Goal: Task Accomplishment & Management: Complete application form

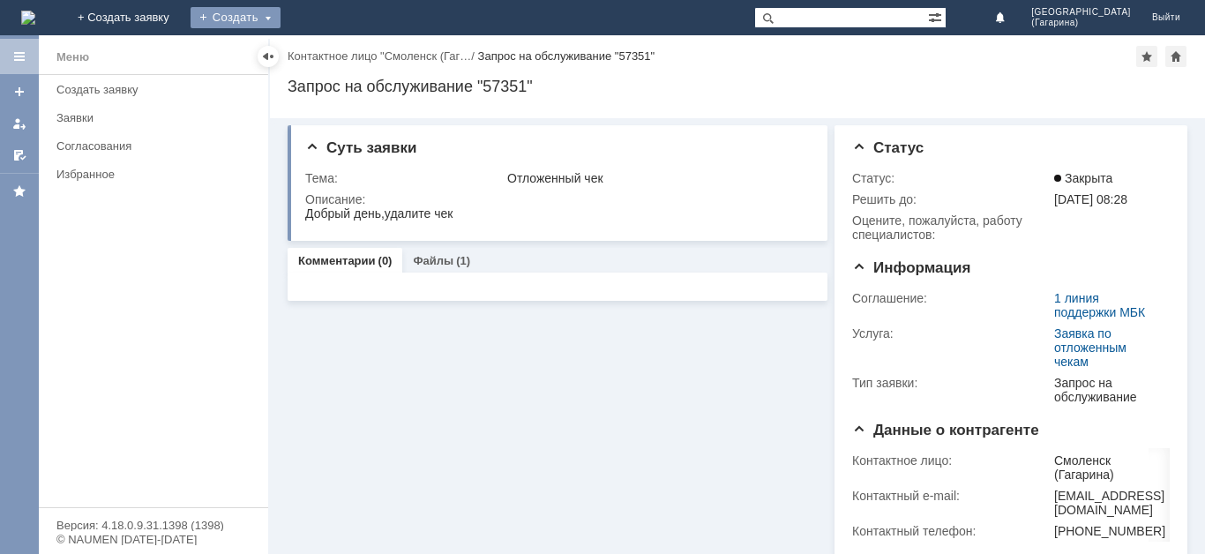
click at [281, 14] on div "Создать" at bounding box center [236, 17] width 90 height 21
click at [328, 48] on link "Заявка" at bounding box center [261, 52] width 134 height 21
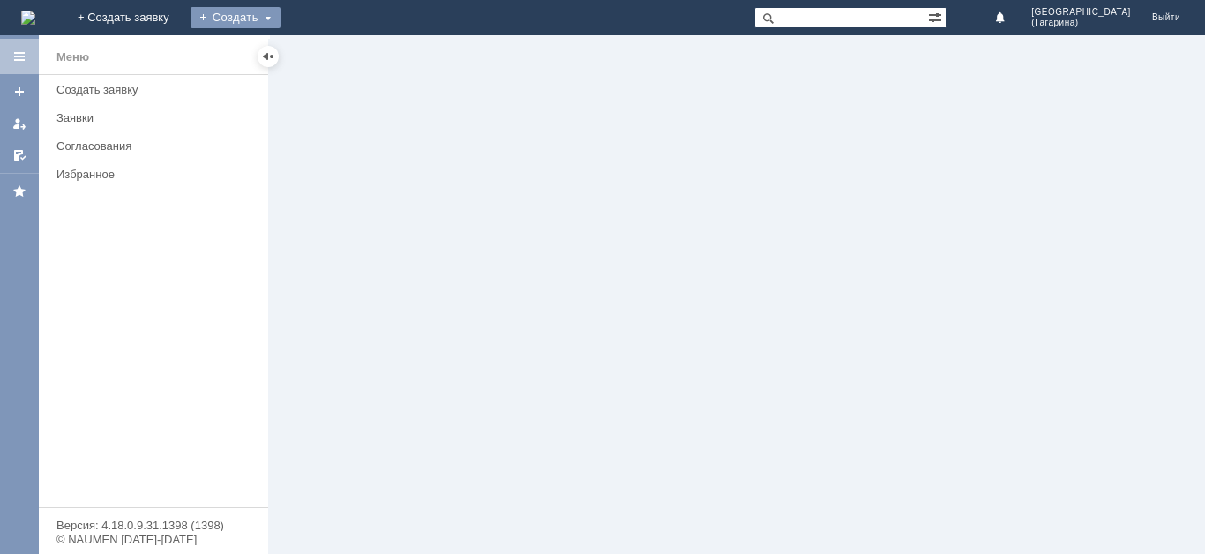
click at [281, 13] on div "Создать" at bounding box center [236, 17] width 90 height 21
click at [328, 50] on link "Заявка" at bounding box center [261, 52] width 134 height 21
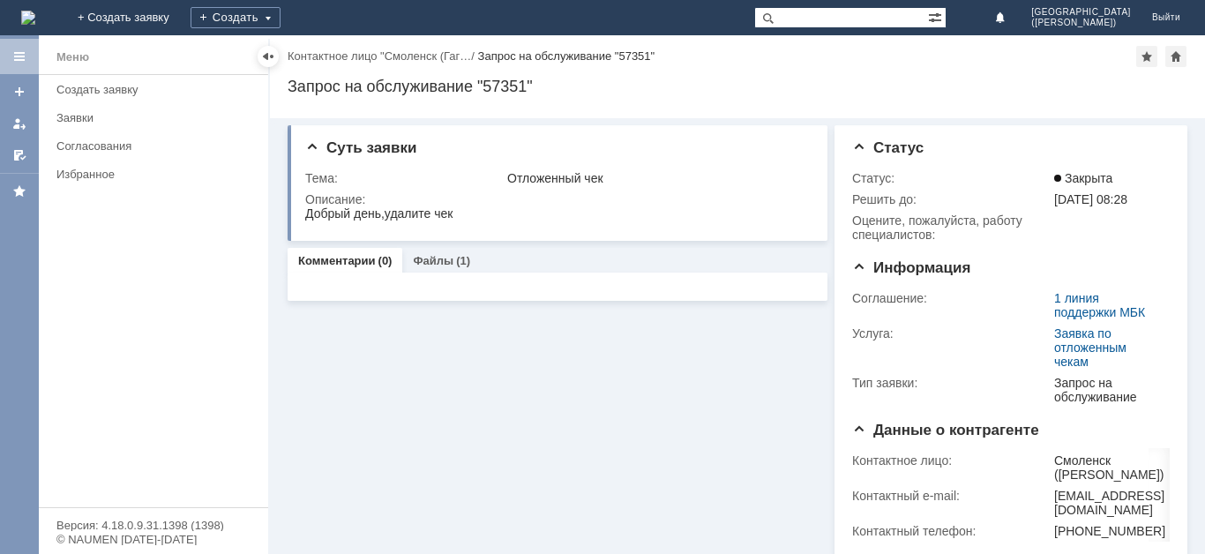
click at [281, 29] on div "Создать" at bounding box center [236, 17] width 90 height 35
click at [281, 20] on div "Создать" at bounding box center [236, 17] width 90 height 21
click at [281, 19] on div "Создать" at bounding box center [236, 17] width 90 height 21
click at [328, 53] on link "Заявка" at bounding box center [261, 52] width 134 height 21
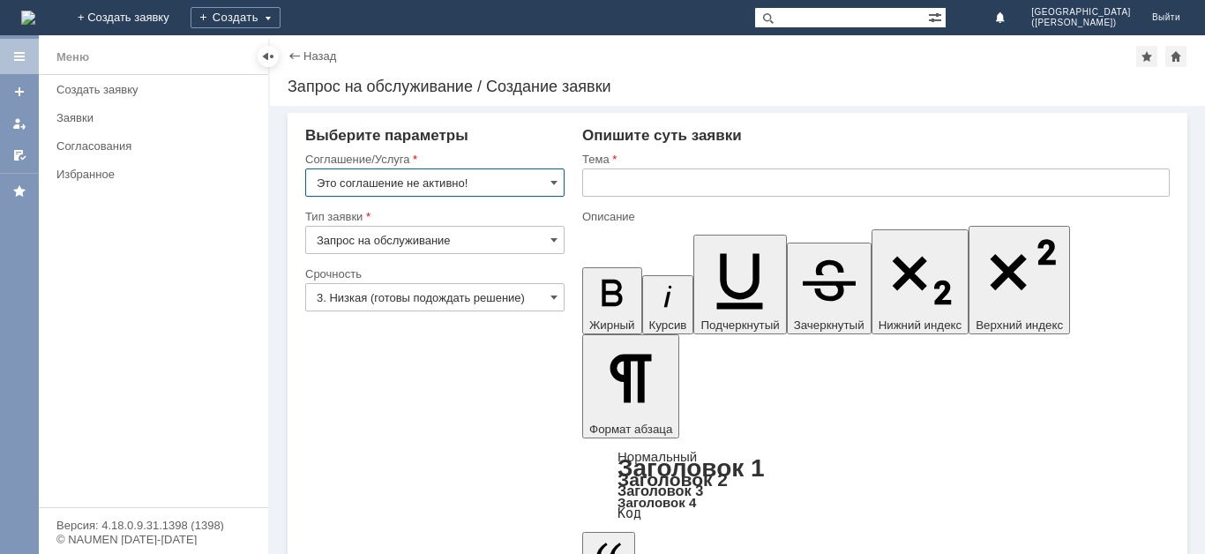
click at [507, 239] on input "Запрос на обслуживание" at bounding box center [434, 240] width 259 height 28
click at [520, 187] on input "Это соглашение не активно!" at bounding box center [434, 183] width 259 height 28
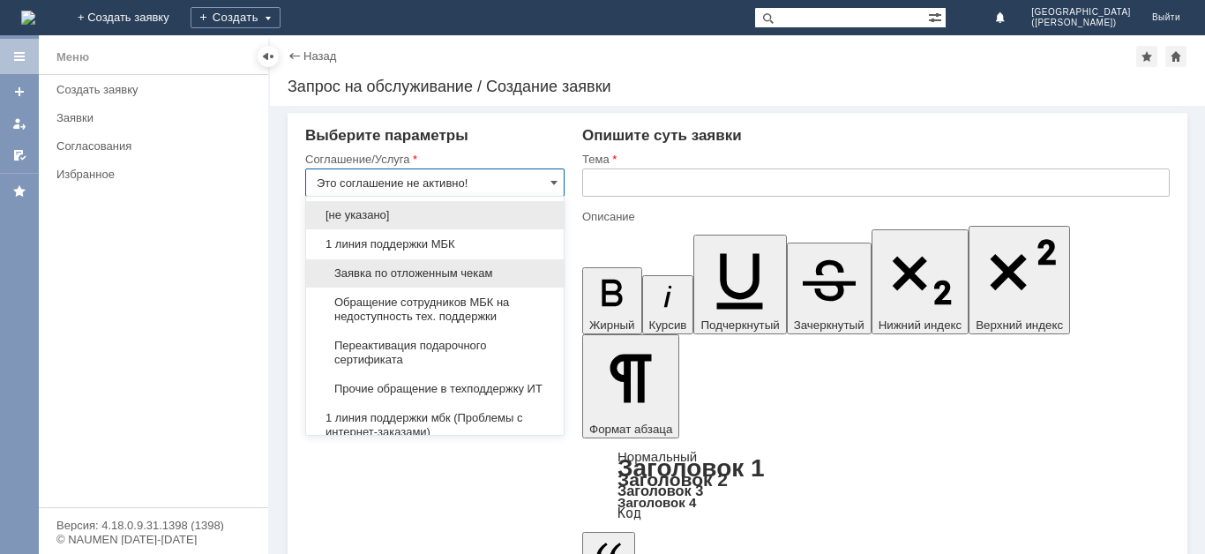
type input "Запрос на обслуживание"
click at [418, 273] on span "Заявка по отложенным чекам" at bounding box center [435, 273] width 236 height 14
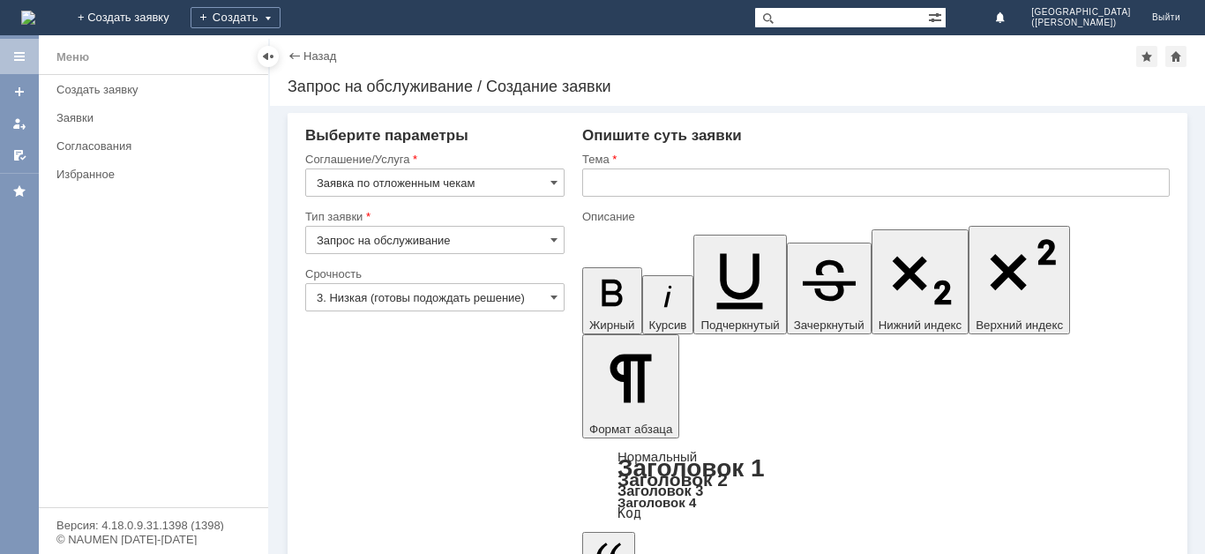
type input "Заявка по отложенным чекам"
click at [604, 180] on input "text" at bounding box center [876, 183] width 588 height 28
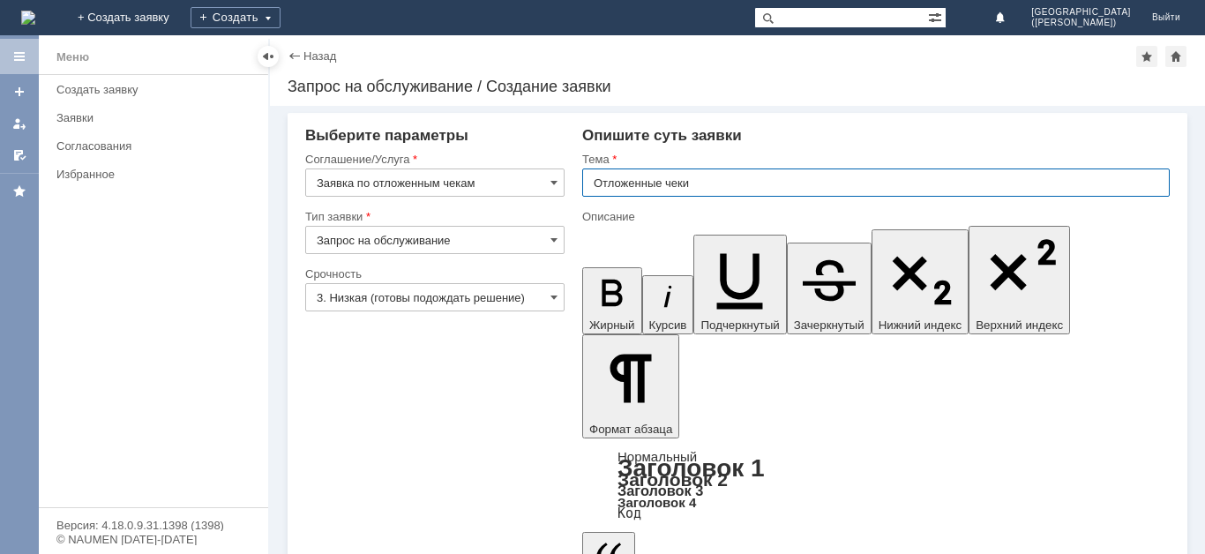
type input "Отложенные чеки"
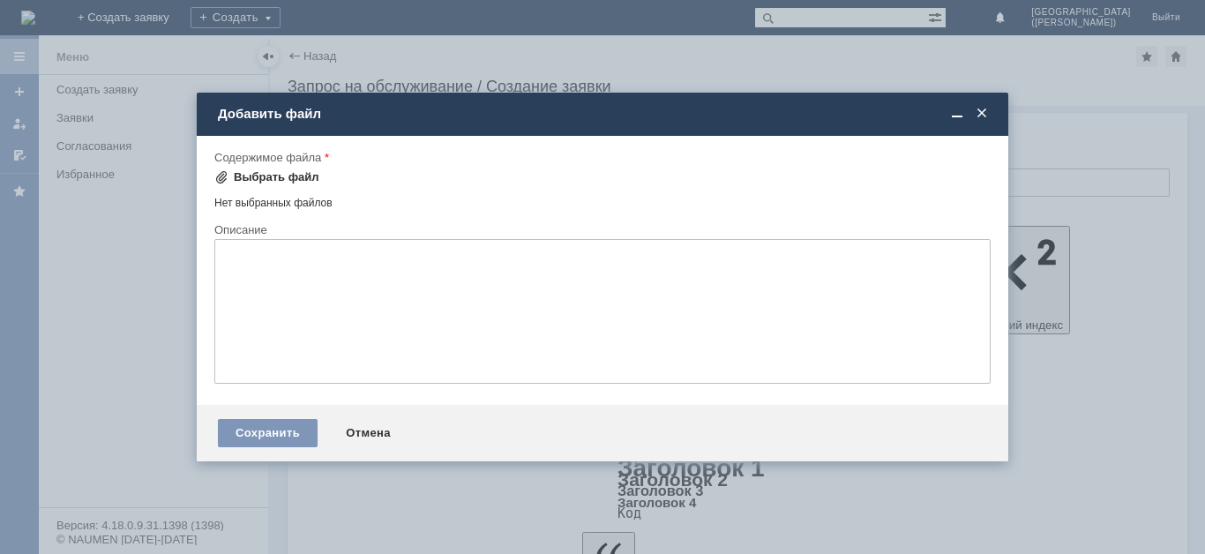
click at [305, 176] on div "Выбрать файл" at bounding box center [277, 177] width 86 height 14
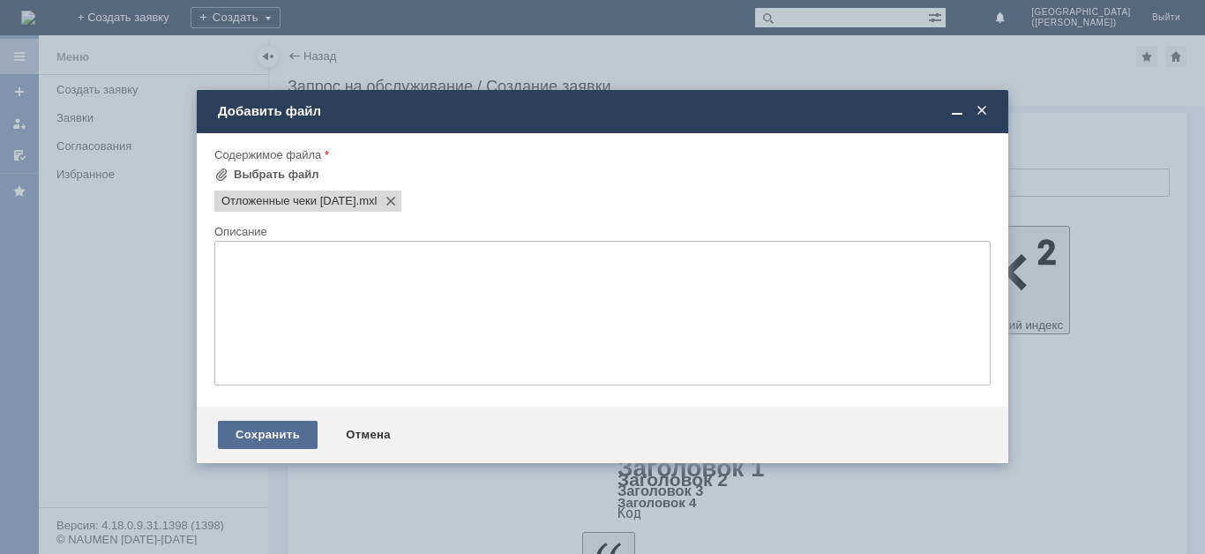
click at [281, 428] on div "Сохранить" at bounding box center [268, 435] width 100 height 28
